Goal: Book appointment/travel/reservation

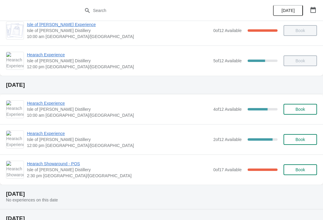
scroll to position [48, 0]
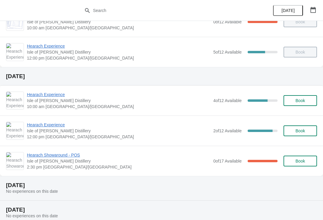
click at [38, 96] on span "Hearach Experience" at bounding box center [118, 94] width 183 height 6
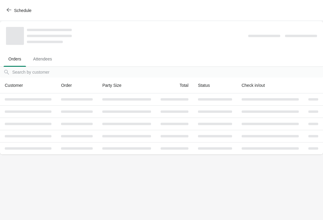
scroll to position [0, 0]
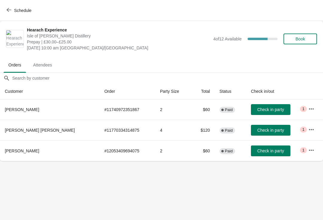
click at [9, 13] on span "button" at bounding box center [9, 10] width 5 height 6
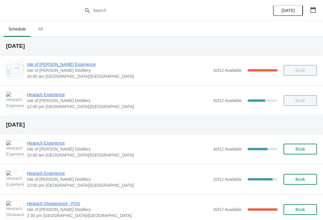
click at [39, 97] on span "Hearach Experience" at bounding box center [118, 94] width 183 height 6
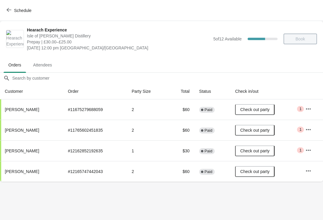
click at [5, 10] on button "Schedule" at bounding box center [19, 10] width 33 height 11
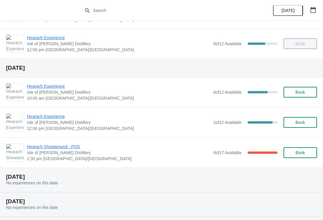
scroll to position [57, 0]
click at [43, 118] on span "Hearach Experience" at bounding box center [118, 116] width 183 height 6
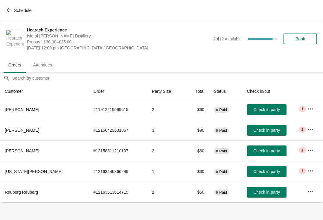
click at [4, 12] on button "Schedule" at bounding box center [19, 10] width 33 height 11
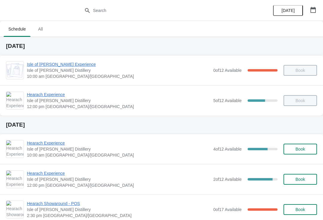
click at [37, 144] on span "Hearach Experience" at bounding box center [118, 143] width 183 height 6
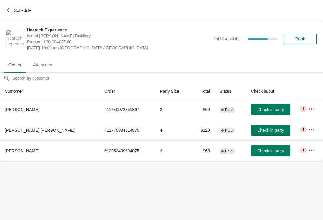
click at [8, 15] on button "Schedule" at bounding box center [19, 10] width 33 height 11
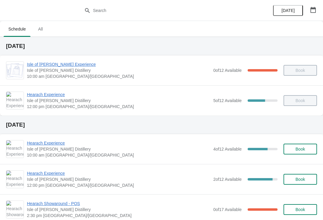
click at [38, 145] on span "Hearach Experience" at bounding box center [118, 143] width 183 height 6
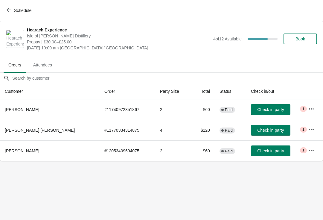
click at [8, 10] on icon "button" at bounding box center [9, 9] width 5 height 5
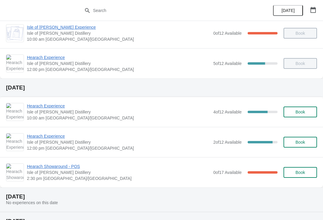
scroll to position [40, 0]
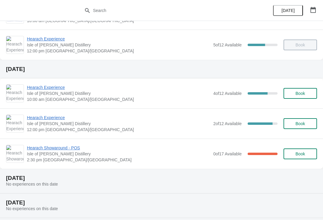
scroll to position [55, 0]
